Goal: Task Accomplishment & Management: Use online tool/utility

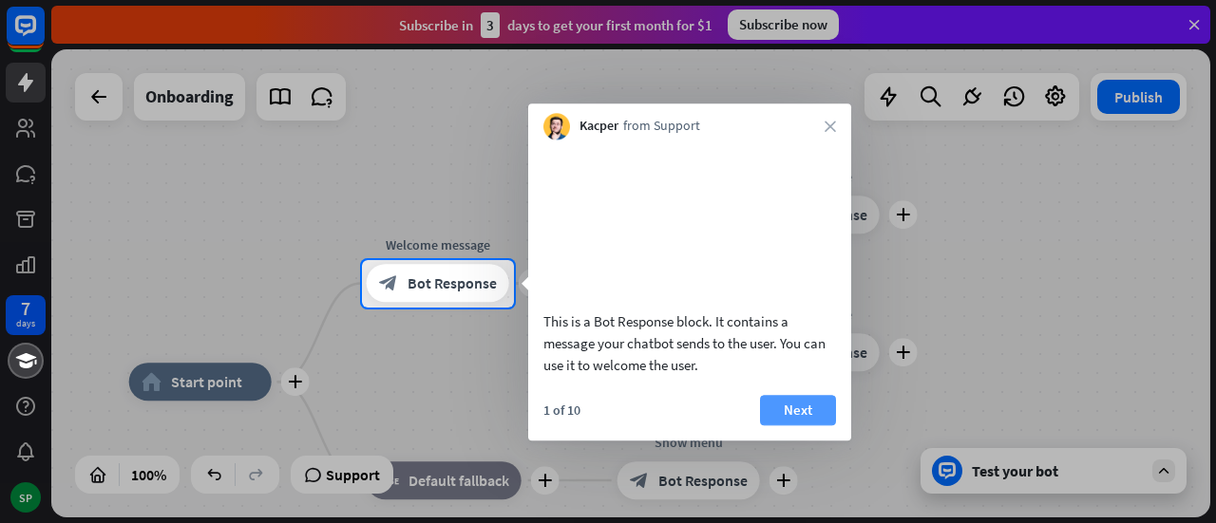
click at [795, 426] on button "Next" at bounding box center [798, 410] width 76 height 30
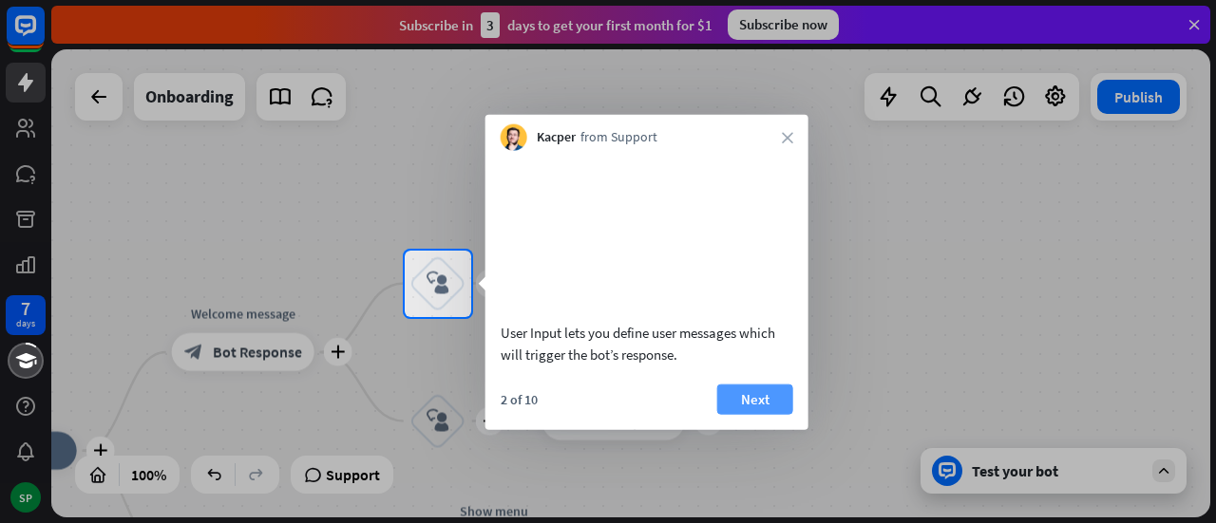
click at [783, 414] on button "Next" at bounding box center [755, 399] width 76 height 30
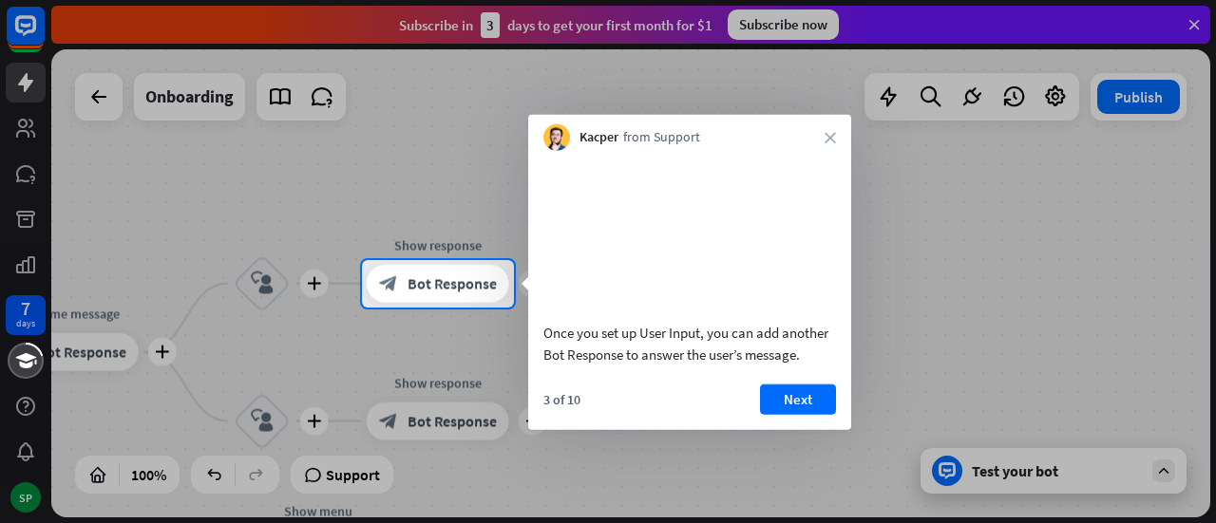
click at [783, 414] on button "Next" at bounding box center [798, 399] width 76 height 30
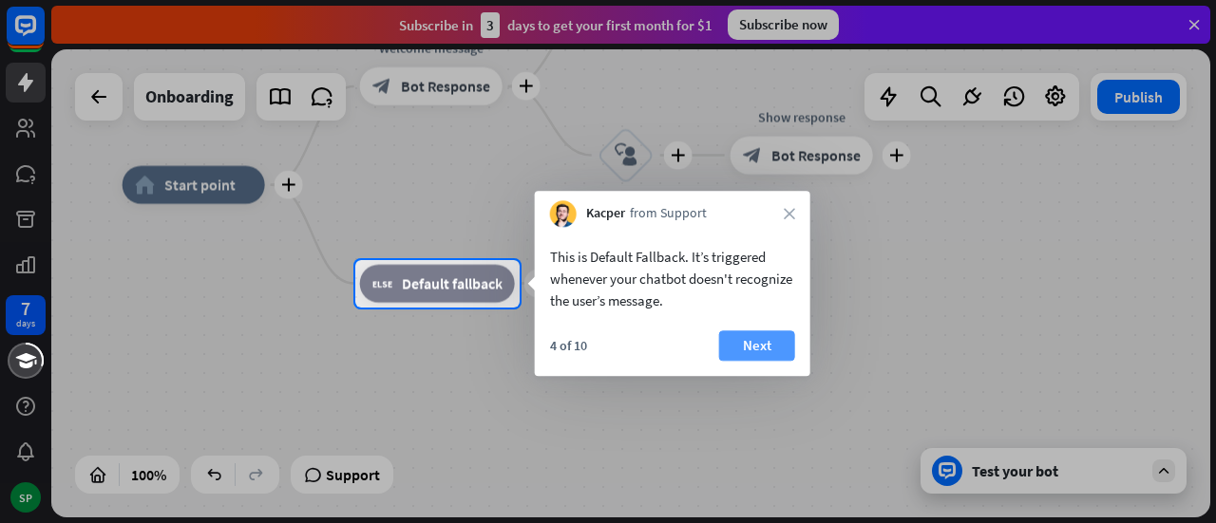
click at [767, 347] on button "Next" at bounding box center [757, 346] width 76 height 30
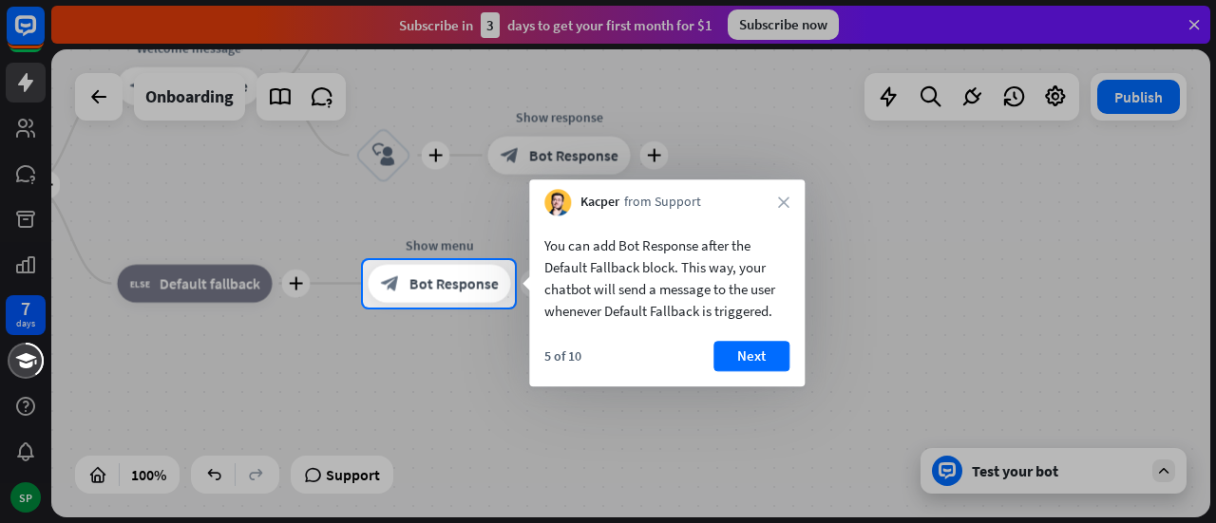
click at [767, 347] on button "Next" at bounding box center [751, 356] width 76 height 30
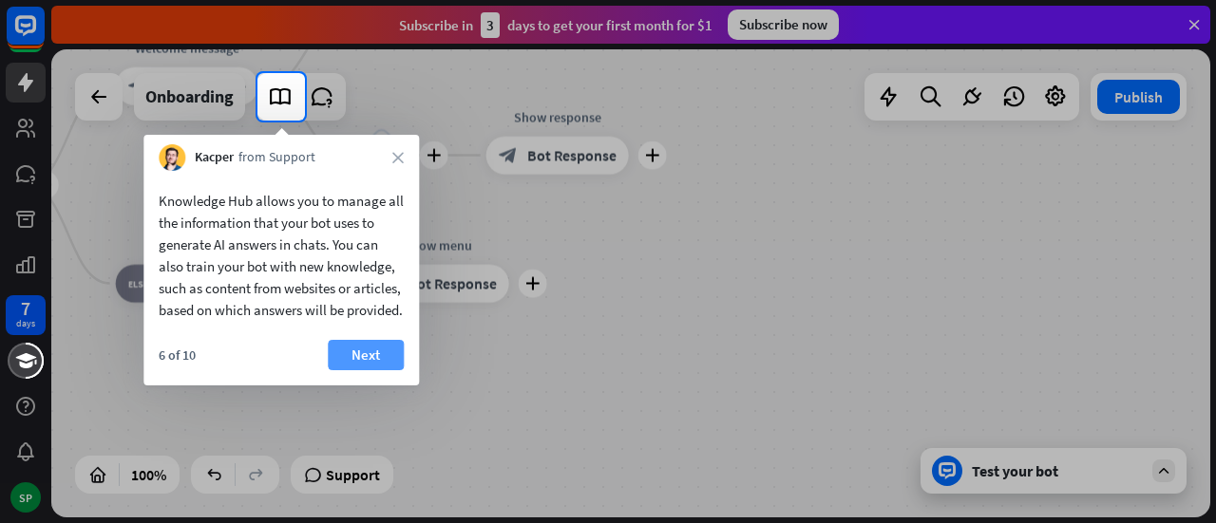
click at [340, 370] on button "Next" at bounding box center [366, 355] width 76 height 30
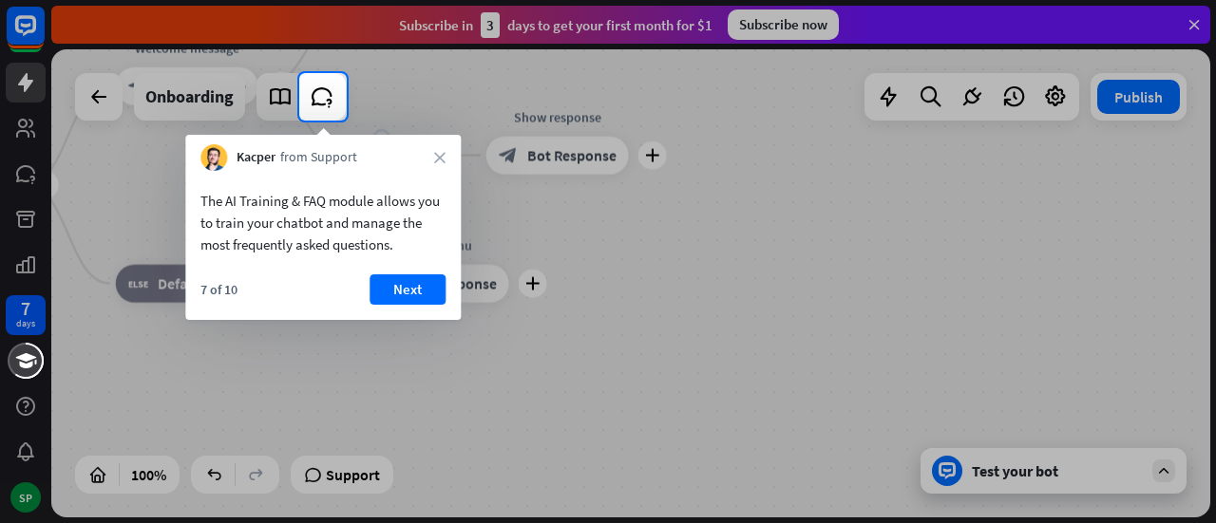
click at [389, 284] on button "Next" at bounding box center [408, 290] width 76 height 30
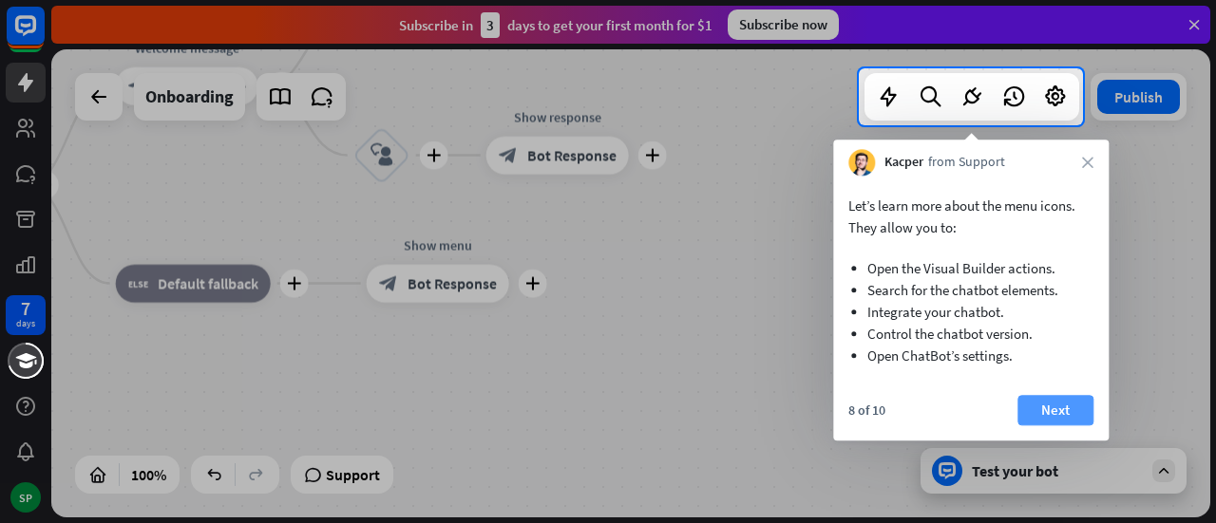
click at [1081, 415] on button "Next" at bounding box center [1055, 410] width 76 height 30
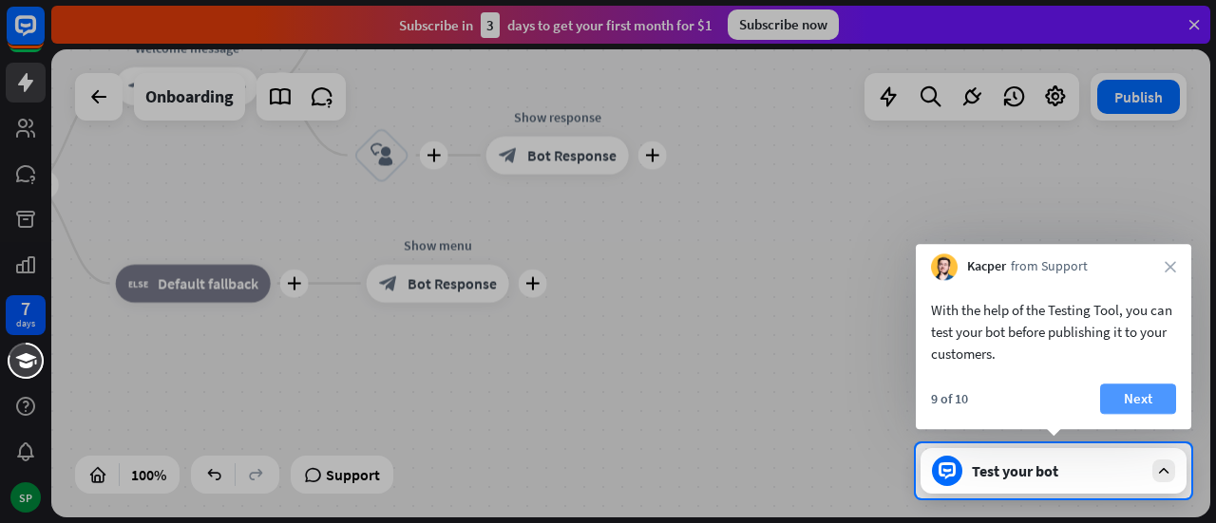
click at [1142, 394] on button "Next" at bounding box center [1138, 399] width 76 height 30
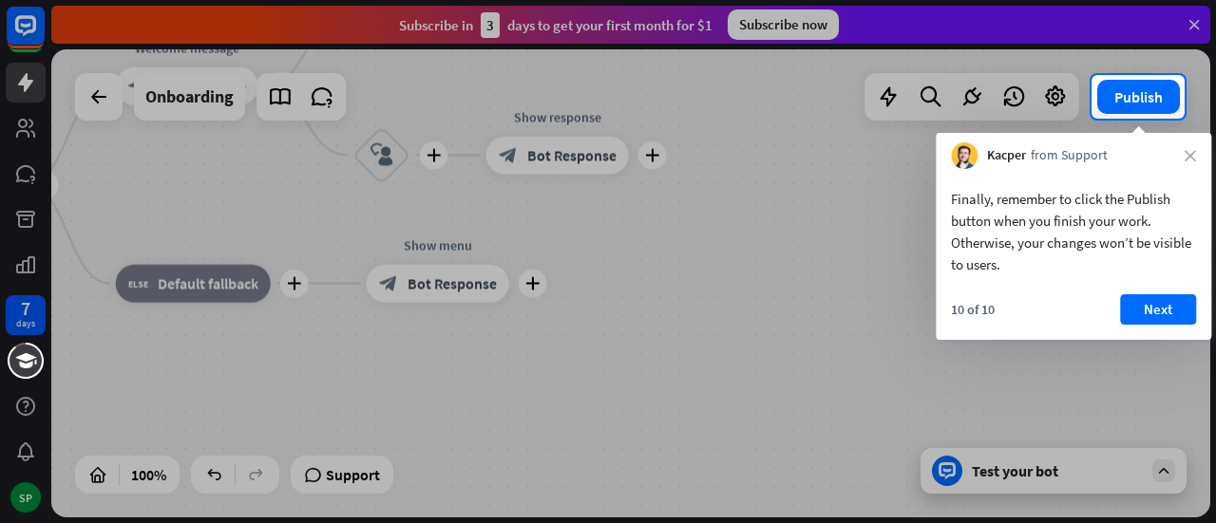
click at [1042, 466] on div at bounding box center [608, 321] width 1216 height 405
drag, startPoint x: 1091, startPoint y: 463, endPoint x: 1130, endPoint y: 384, distance: 88.4
click at [1091, 464] on div at bounding box center [608, 321] width 1216 height 405
click at [1143, 307] on button "Next" at bounding box center [1158, 309] width 76 height 30
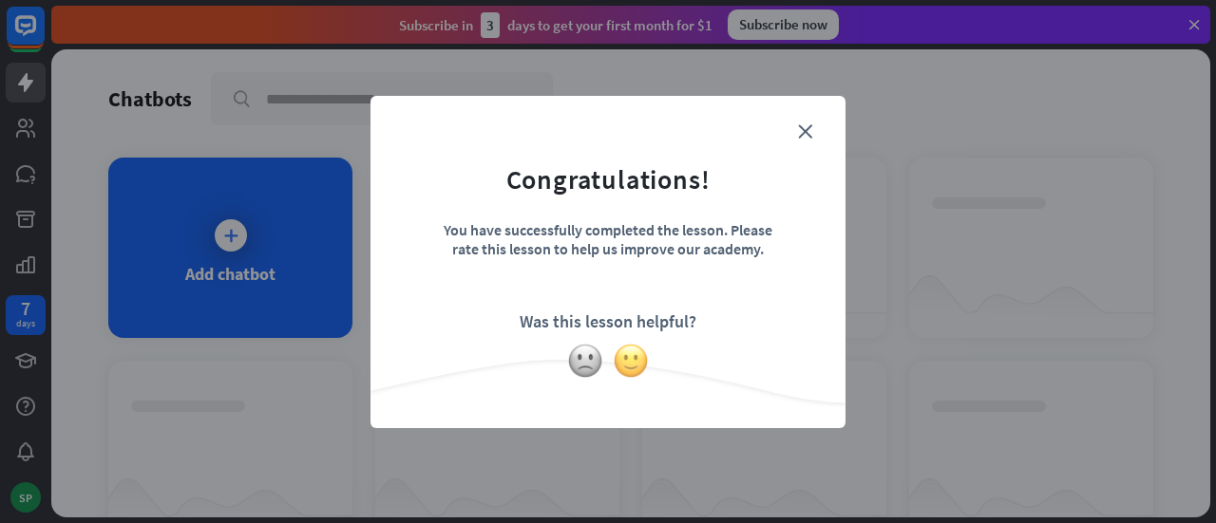
click at [640, 364] on img at bounding box center [631, 361] width 36 height 36
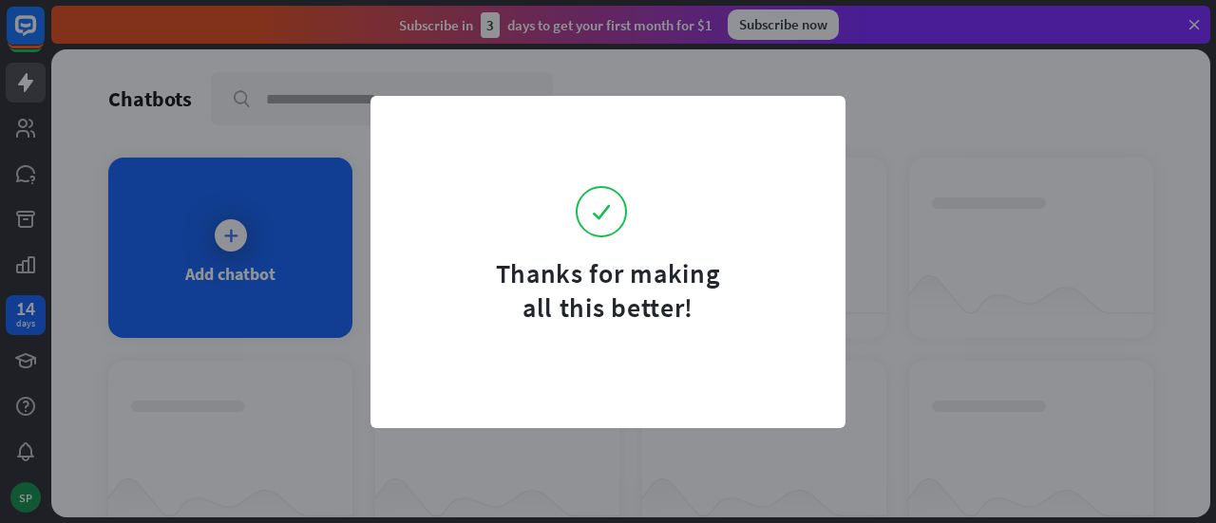
click at [958, 356] on div "Thanks for making all this better!" at bounding box center [608, 261] width 1216 height 523
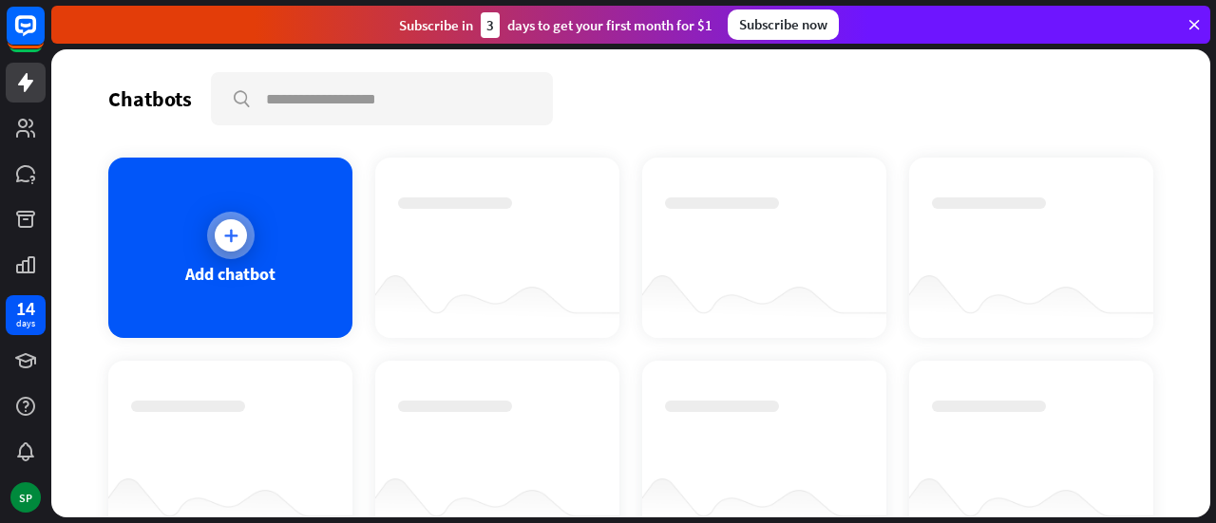
click at [291, 256] on div "Add chatbot" at bounding box center [230, 248] width 244 height 180
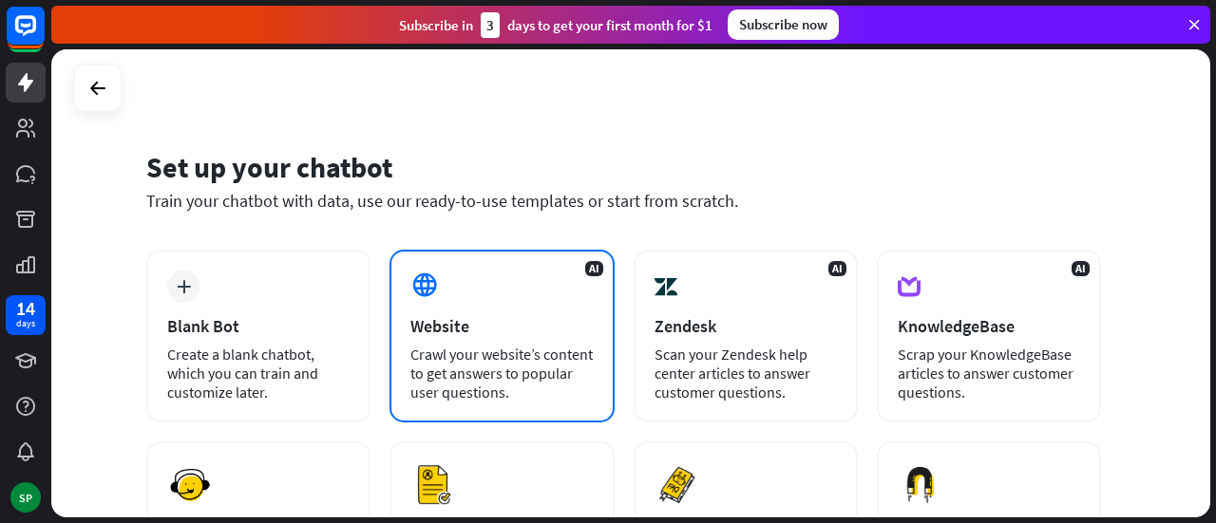
scroll to position [95, 0]
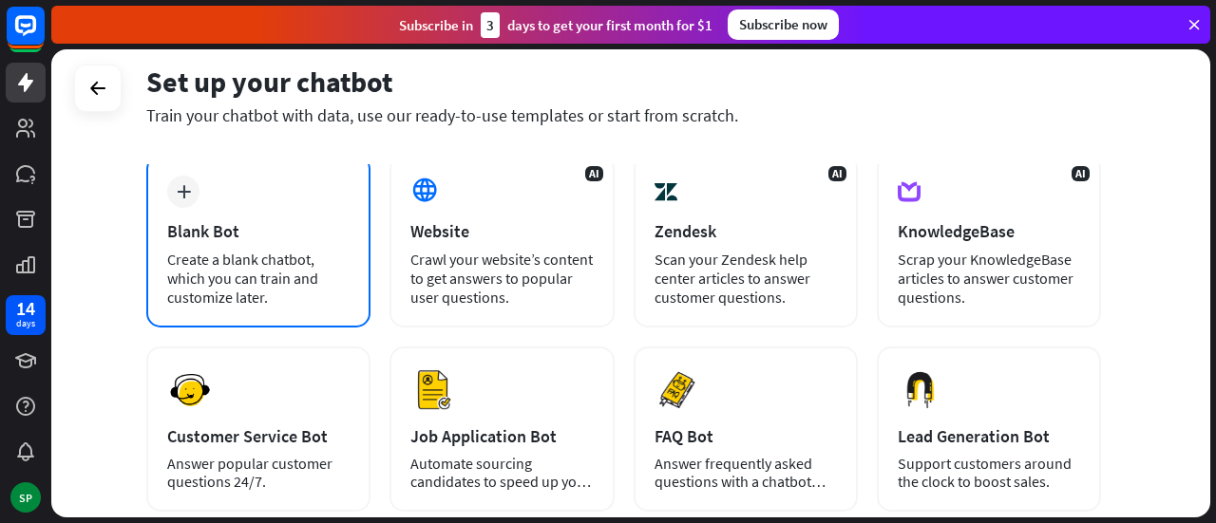
click at [321, 266] on div "Create a blank chatbot, which you can train and customize later." at bounding box center [258, 278] width 182 height 57
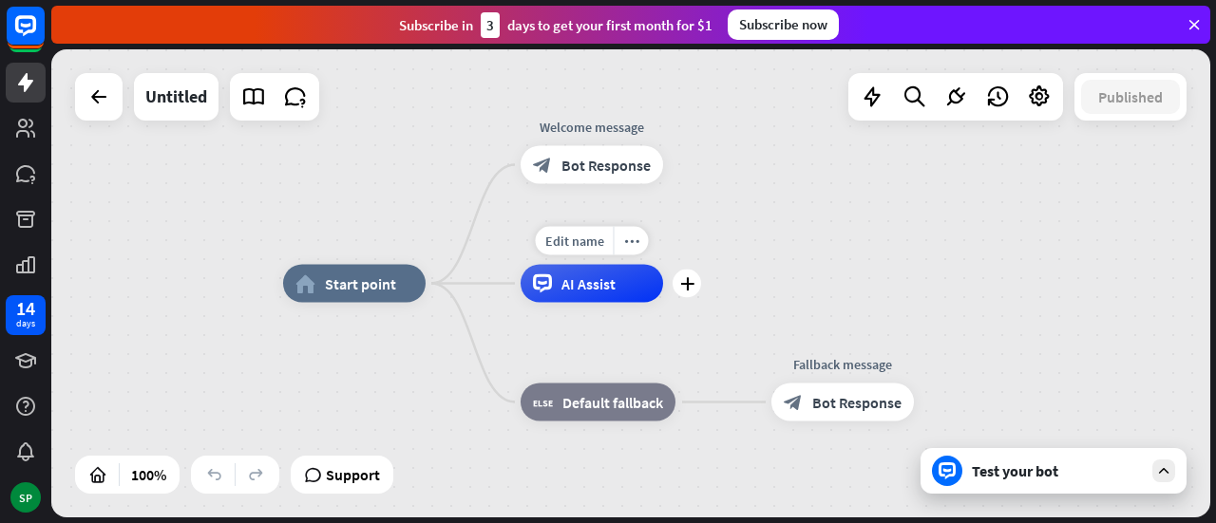
drag, startPoint x: 568, startPoint y: 286, endPoint x: 647, endPoint y: 276, distance: 79.4
click at [569, 286] on span "AI Assist" at bounding box center [588, 284] width 54 height 19
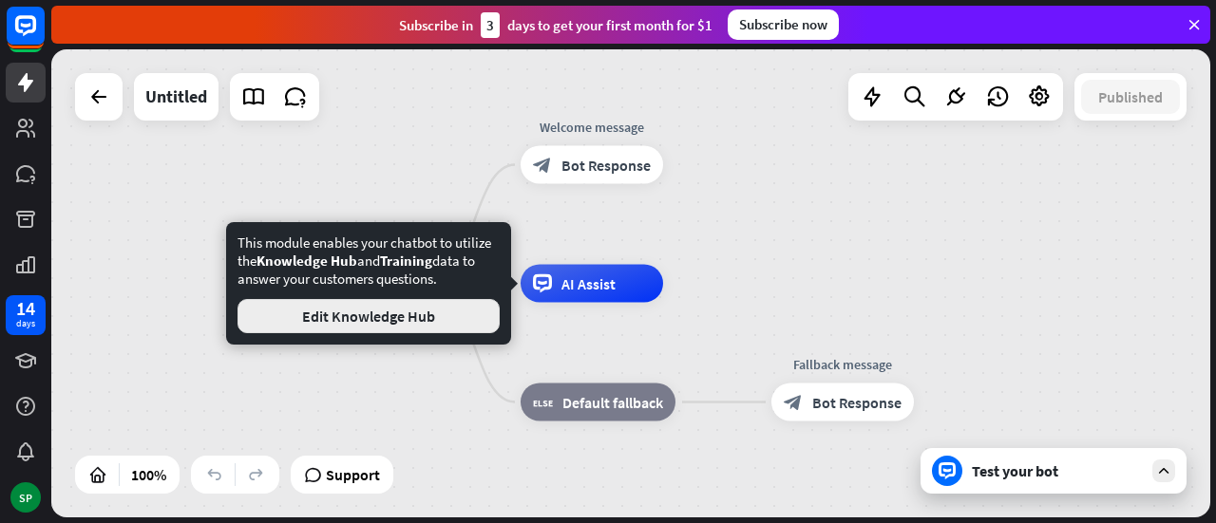
click at [412, 332] on button "Edit Knowledge Hub" at bounding box center [368, 316] width 262 height 34
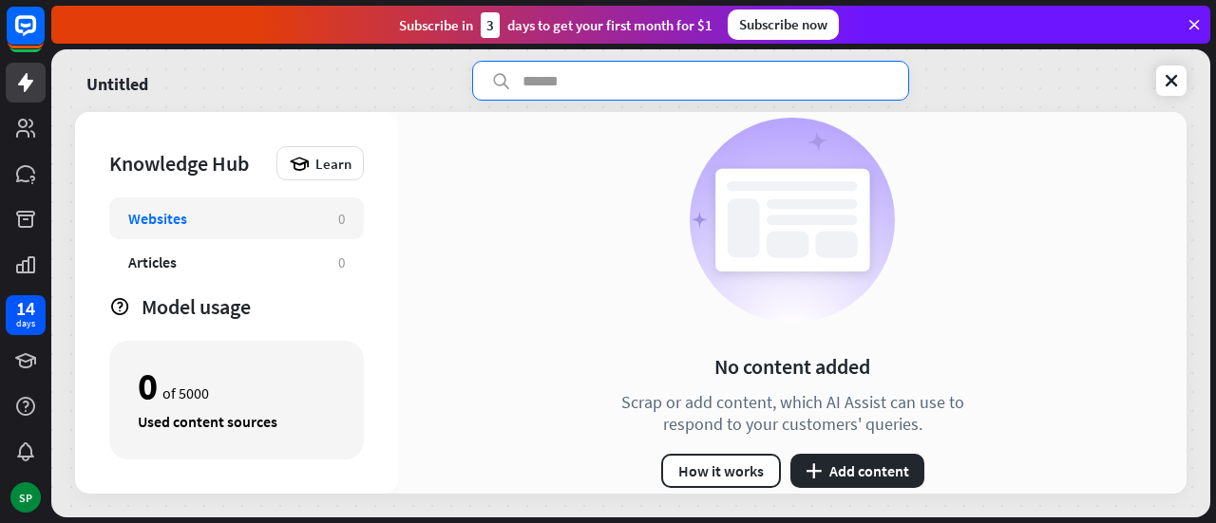
click at [538, 90] on input "text" at bounding box center [690, 81] width 437 height 40
click at [536, 234] on div "No content added Scrap or add content, which AI Assist can use to respond to yo…" at bounding box center [792, 303] width 788 height 382
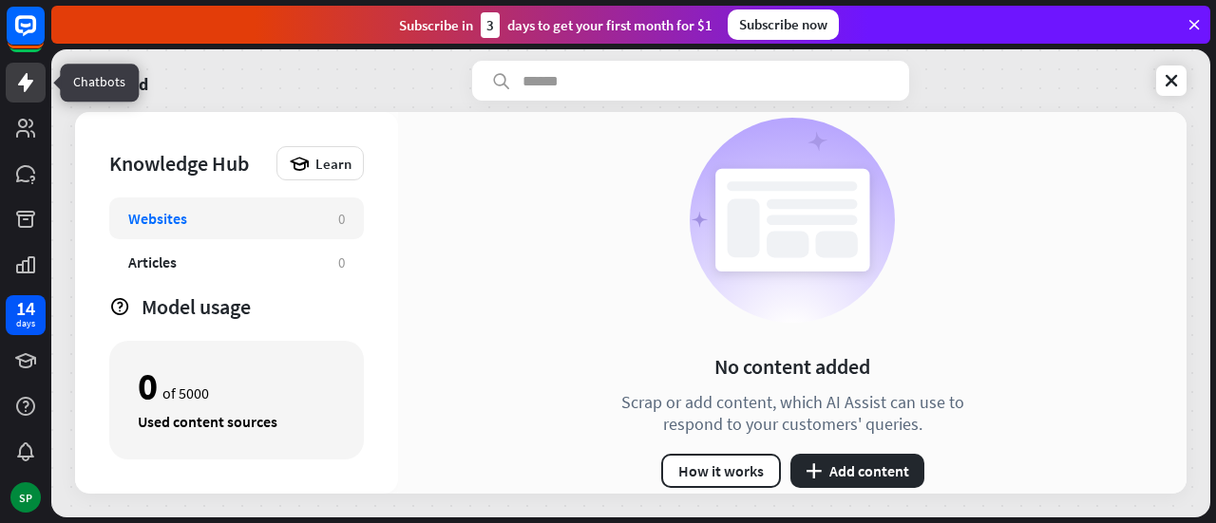
click at [29, 79] on icon at bounding box center [25, 82] width 23 height 23
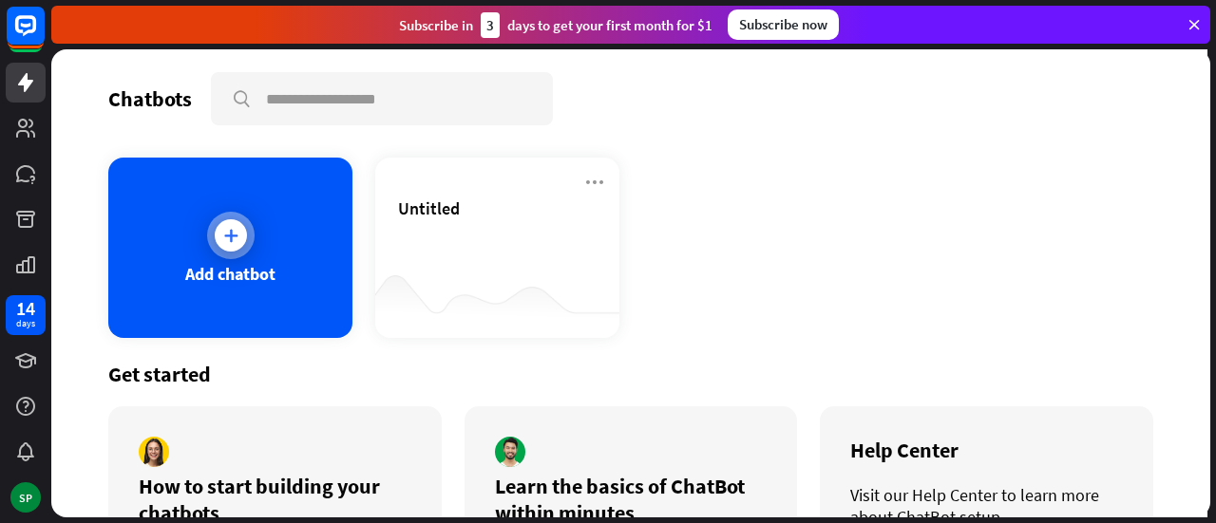
click at [289, 265] on div "Add chatbot" at bounding box center [230, 248] width 244 height 180
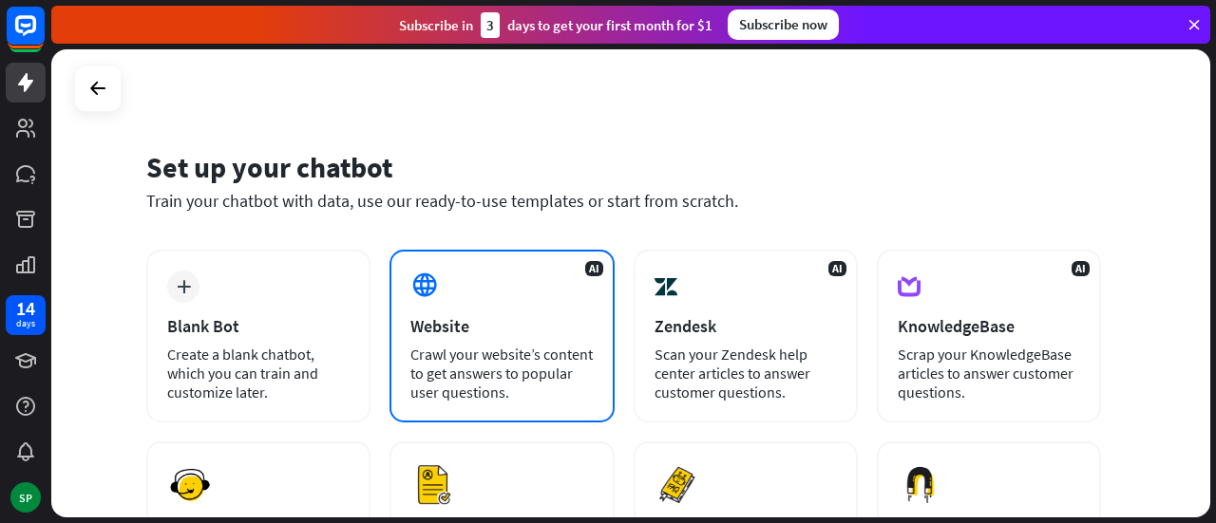
scroll to position [317, 0]
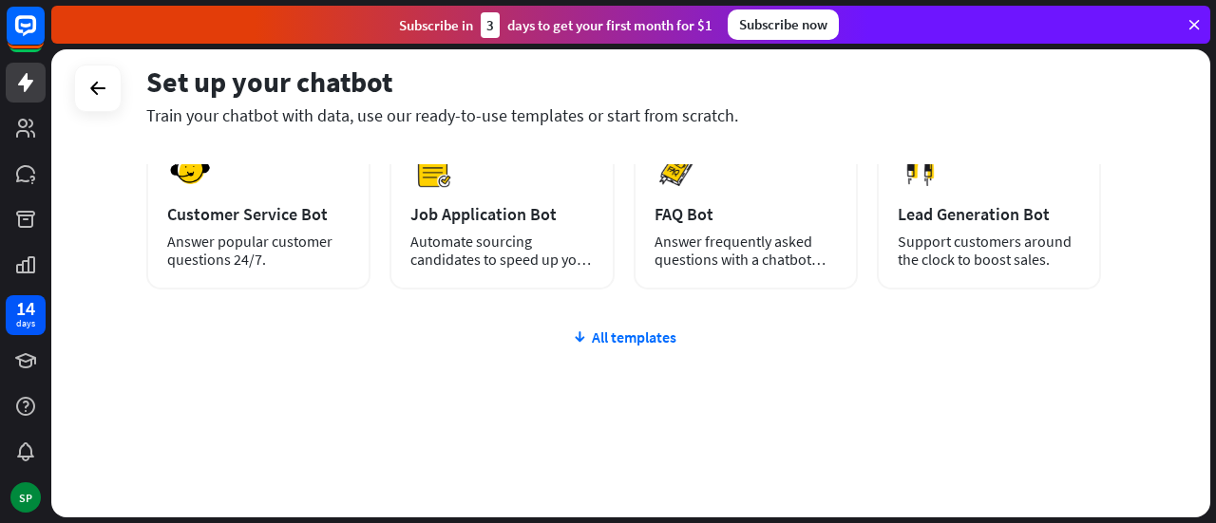
click at [503, 360] on div "plus Blank Bot Create a blank chatbot, which you can train and customize later.…" at bounding box center [623, 225] width 955 height 585
